Goal: Go to known website: Go to known website

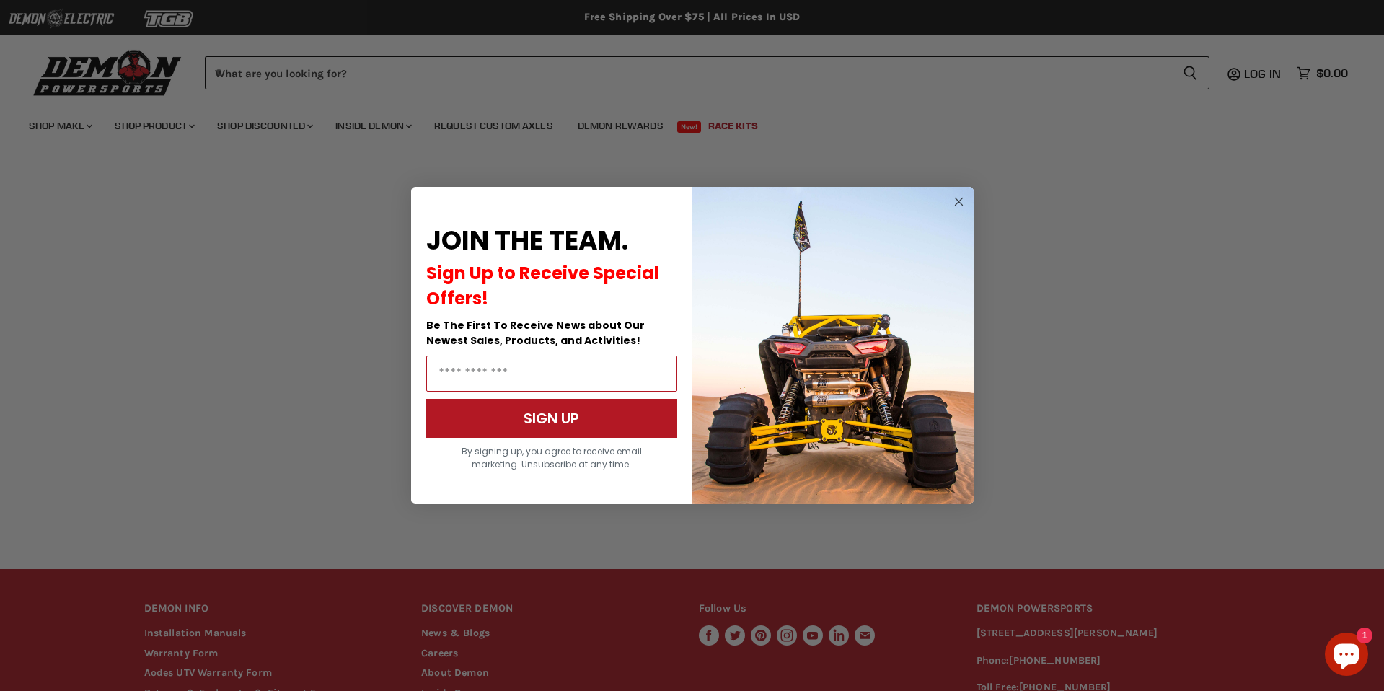
scroll to position [174, 0]
